Goal: Information Seeking & Learning: Learn about a topic

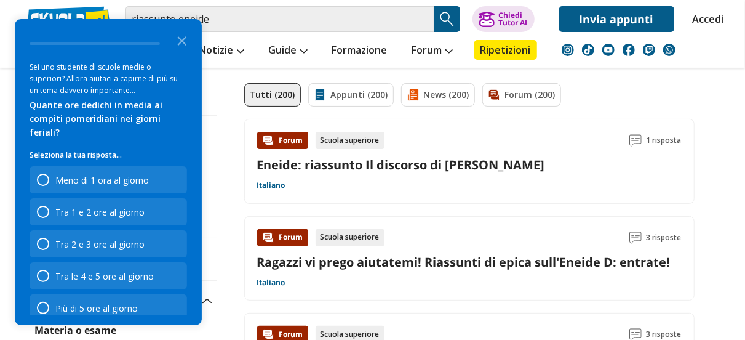
scroll to position [95, 0]
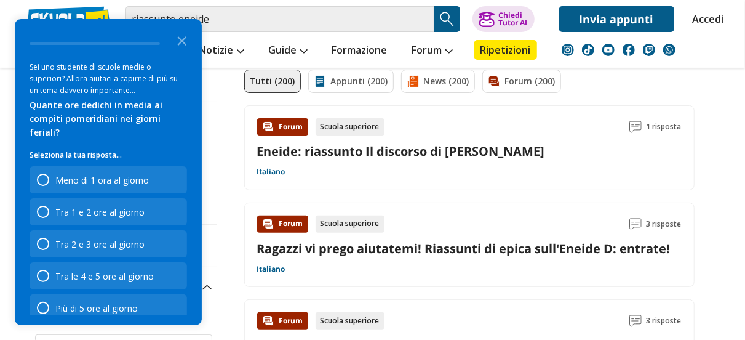
click at [444, 247] on link "Ragazzi vi prego aiutatemi! Riassunti di epica sull'Eneide D: entrate!" at bounding box center [463, 248] width 413 height 17
click at [188, 35] on icon "Close the survey" at bounding box center [182, 40] width 25 height 25
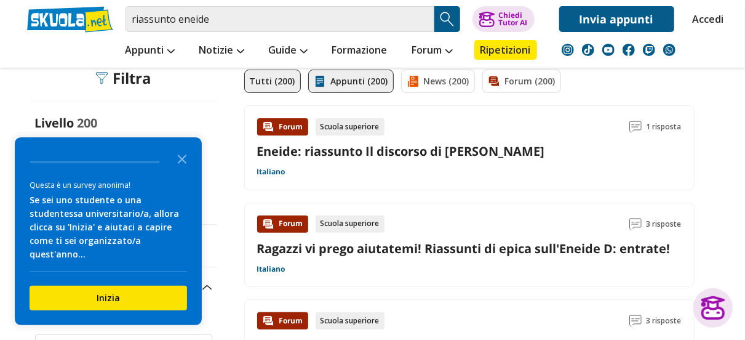
click at [349, 81] on link "Appunti (200)" at bounding box center [351, 81] width 86 height 23
click at [355, 81] on link "Appunti (200)" at bounding box center [351, 81] width 86 height 23
click at [182, 169] on icon "Close the survey" at bounding box center [182, 158] width 25 height 25
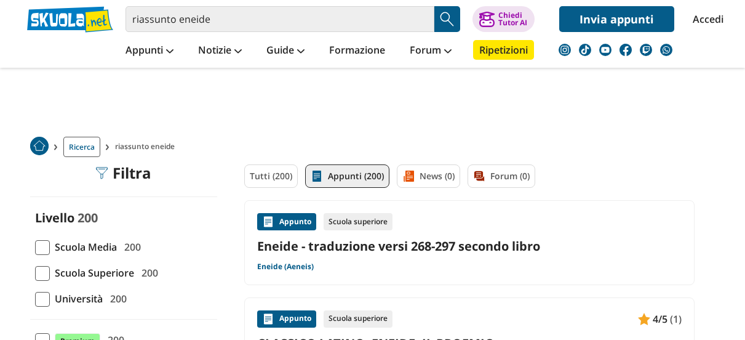
scroll to position [99, 0]
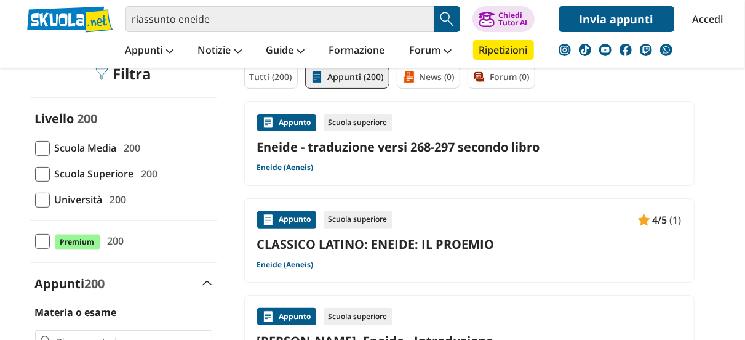
click at [41, 177] on span at bounding box center [42, 174] width 15 height 15
click at [35, 174] on input "Scuola Superiore 200" at bounding box center [35, 174] width 0 height 0
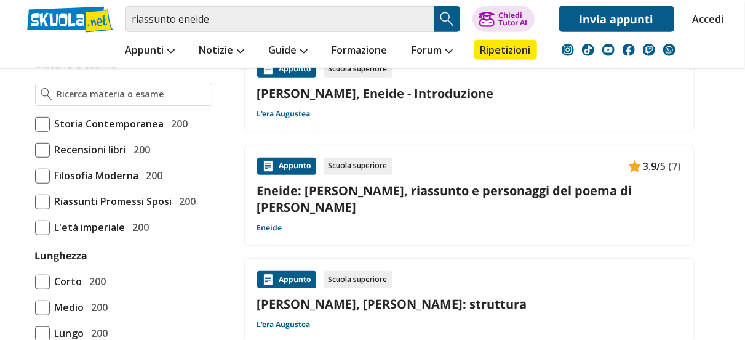
scroll to position [383, 0]
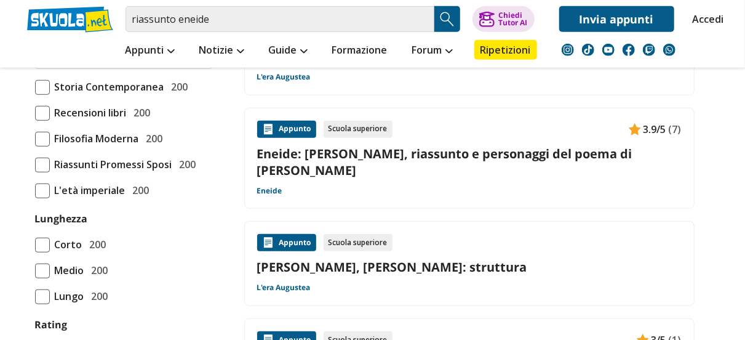
click at [487, 163] on div "Appunto Scuola superiore 3.9/5 (7) Eneide: [PERSON_NAME], riassunto e personagg…" at bounding box center [469, 159] width 425 height 76
